Goal: Information Seeking & Learning: Learn about a topic

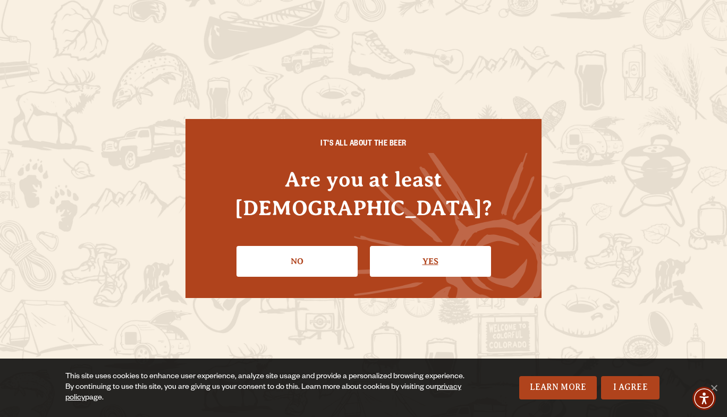
click at [422, 251] on link "Yes" at bounding box center [430, 261] width 121 height 31
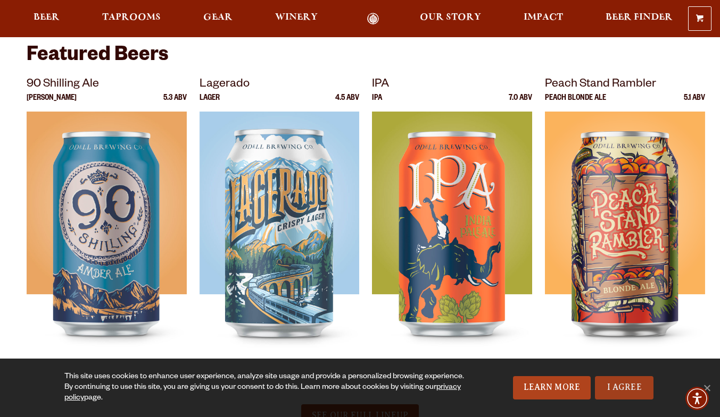
scroll to position [213, 0]
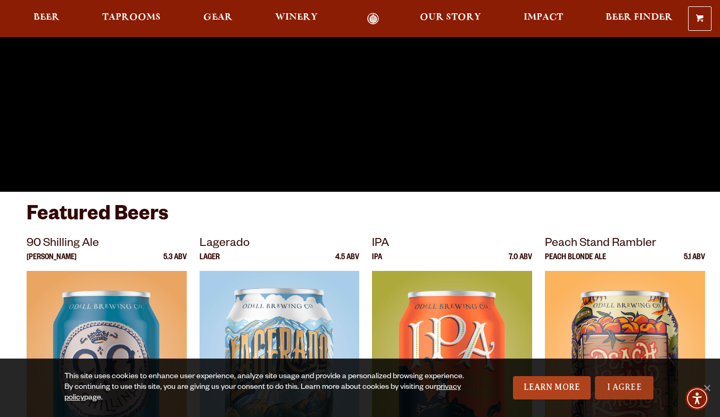
click at [614, 388] on link "I Agree" at bounding box center [624, 388] width 58 height 23
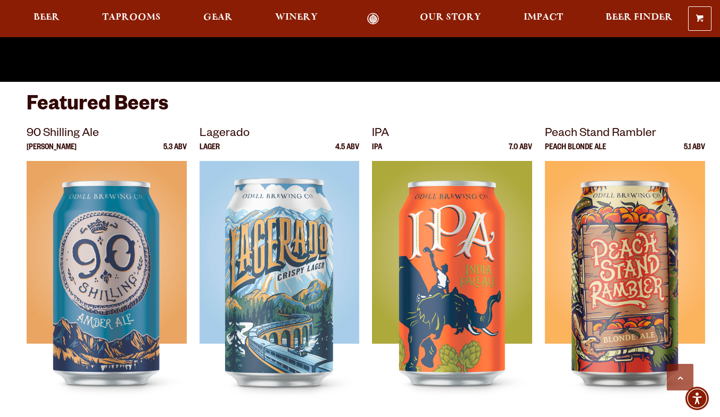
scroll to position [372, 0]
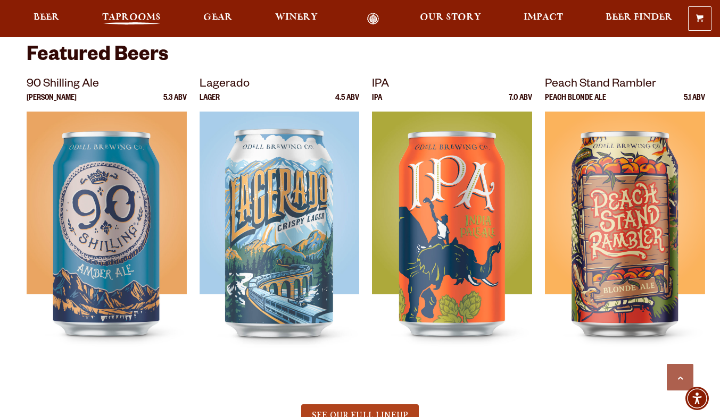
click at [136, 16] on span "Taprooms" at bounding box center [131, 17] width 58 height 9
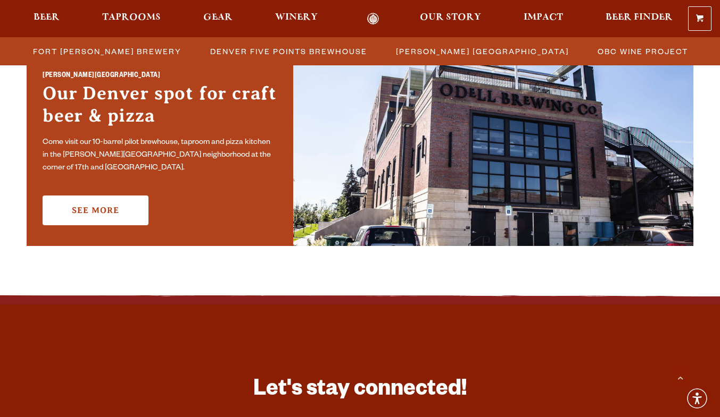
scroll to position [532, 0]
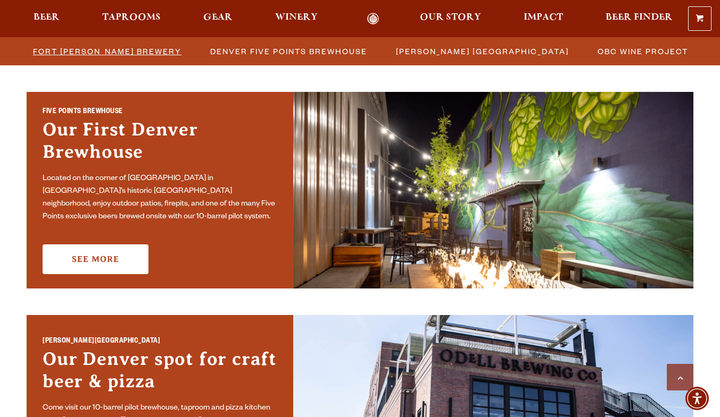
click at [99, 49] on span "Fort [PERSON_NAME] Brewery" at bounding box center [107, 51] width 148 height 15
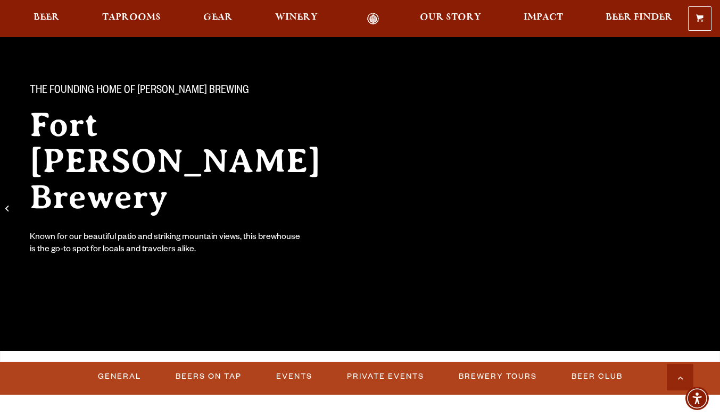
scroll to position [266, 0]
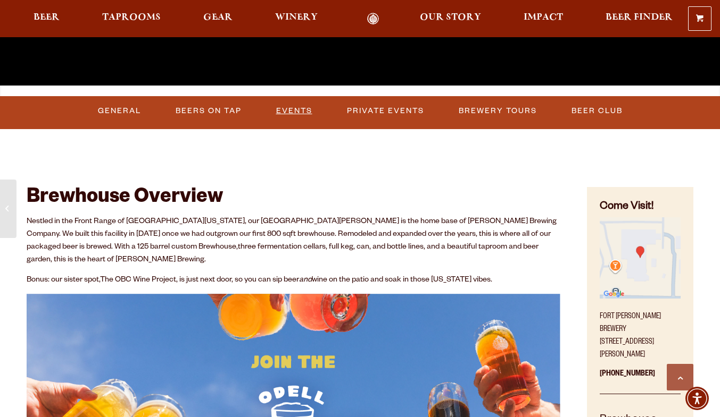
click at [289, 111] on link "Events" at bounding box center [294, 111] width 45 height 24
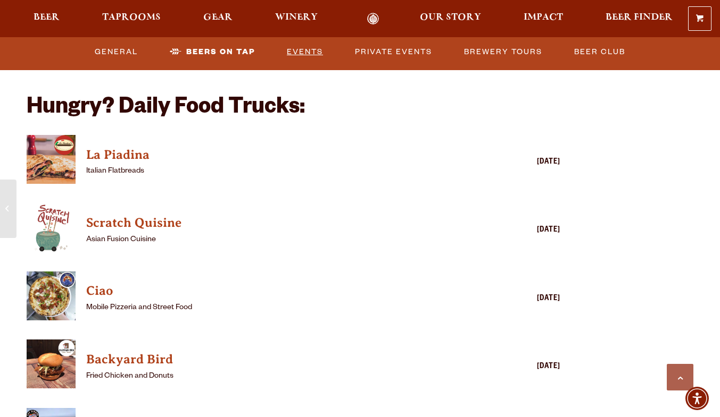
scroll to position [2228, 0]
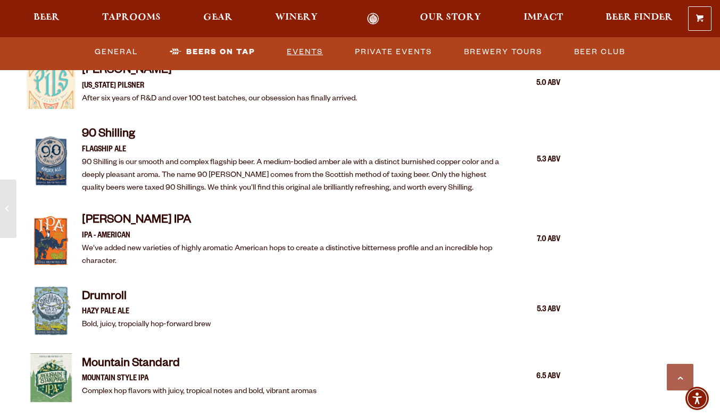
click at [304, 49] on link "Events" at bounding box center [304, 52] width 45 height 24
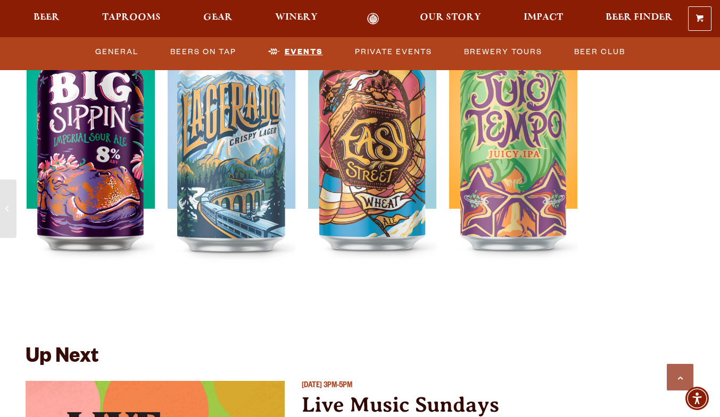
scroll to position [3824, 0]
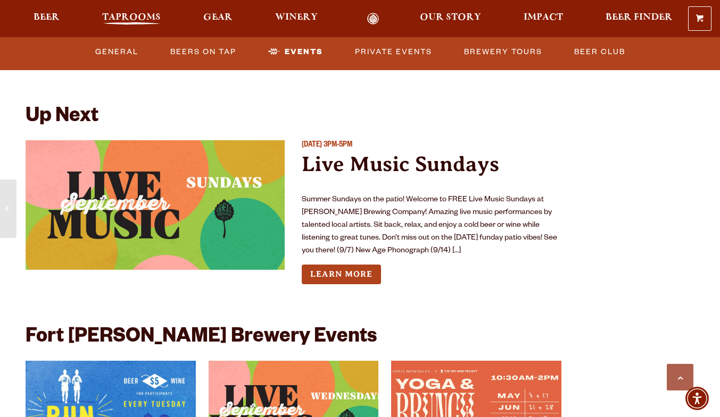
click at [145, 16] on span "Taprooms" at bounding box center [131, 17] width 58 height 9
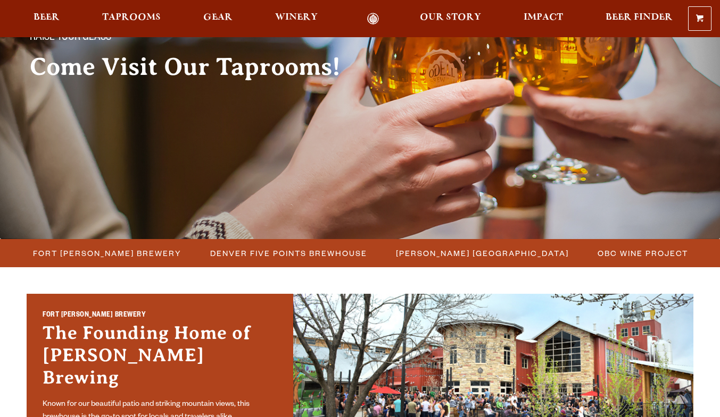
scroll to position [106, 0]
click at [85, 249] on span "Fort [PERSON_NAME] Brewery" at bounding box center [107, 253] width 148 height 15
